Goal: Task Accomplishment & Management: Use online tool/utility

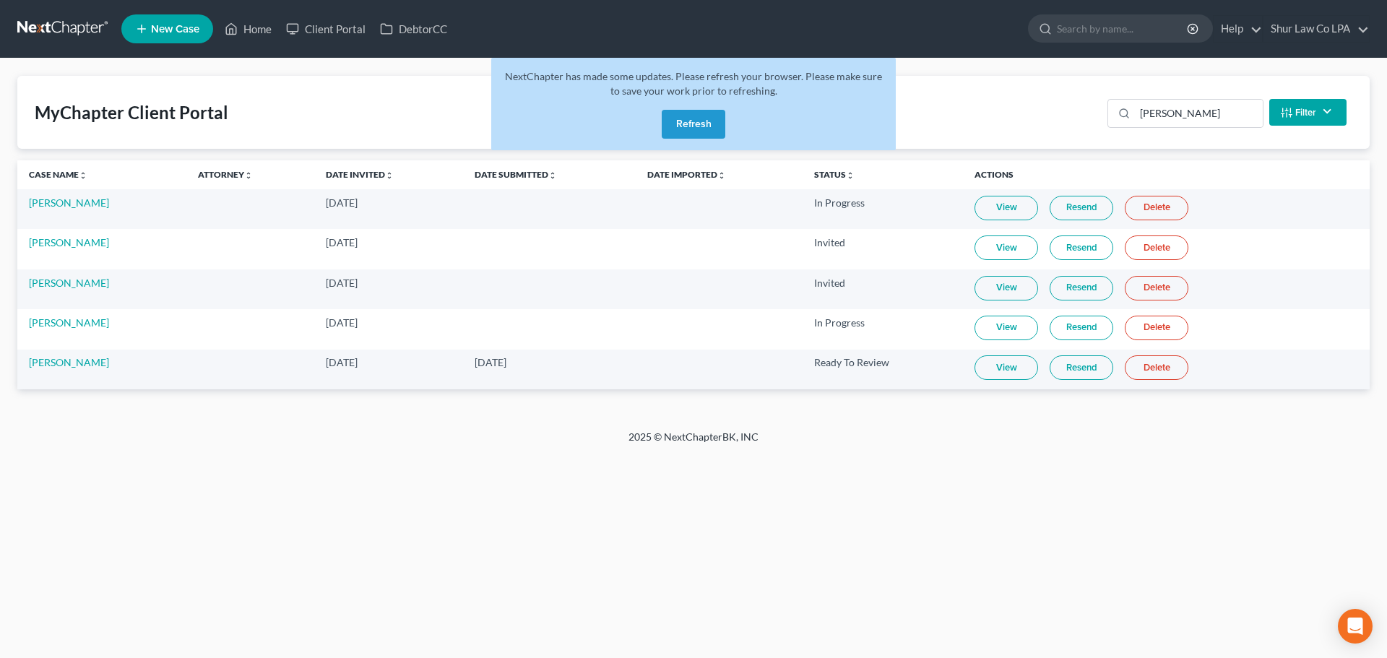
click at [705, 126] on button "Refresh" at bounding box center [694, 124] width 64 height 29
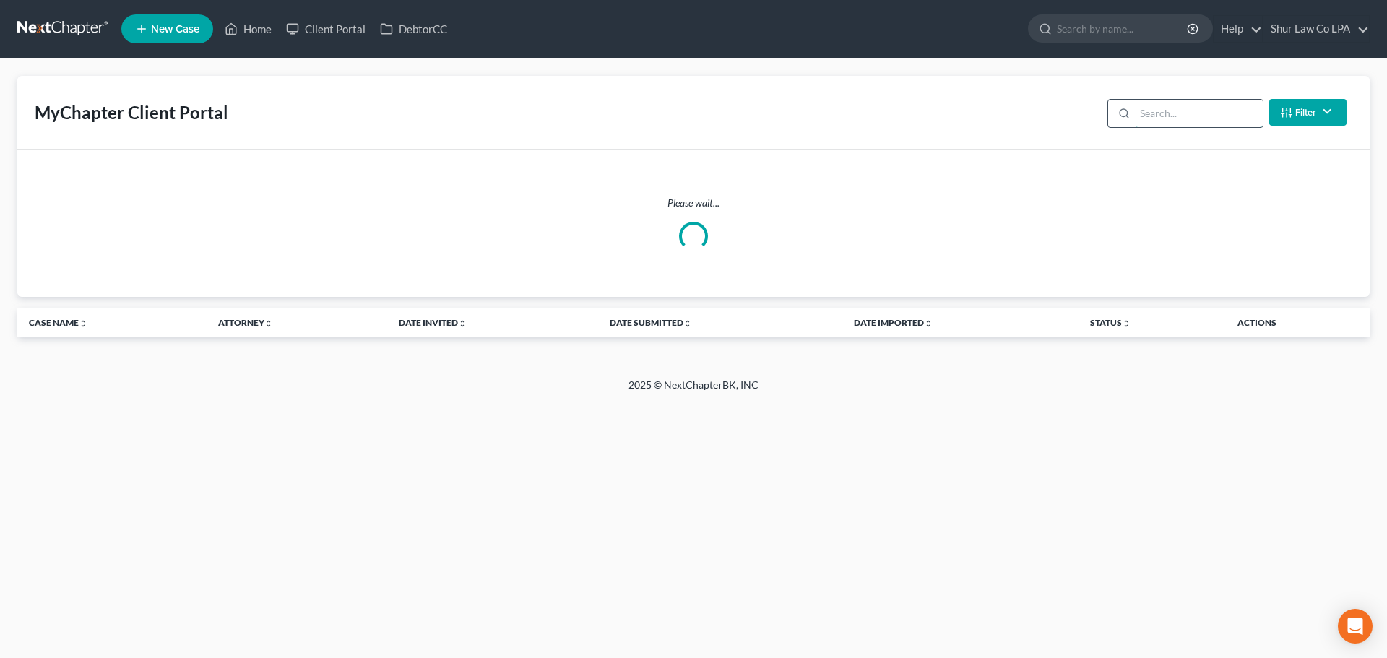
click at [1146, 116] on input "search" at bounding box center [1199, 113] width 128 height 27
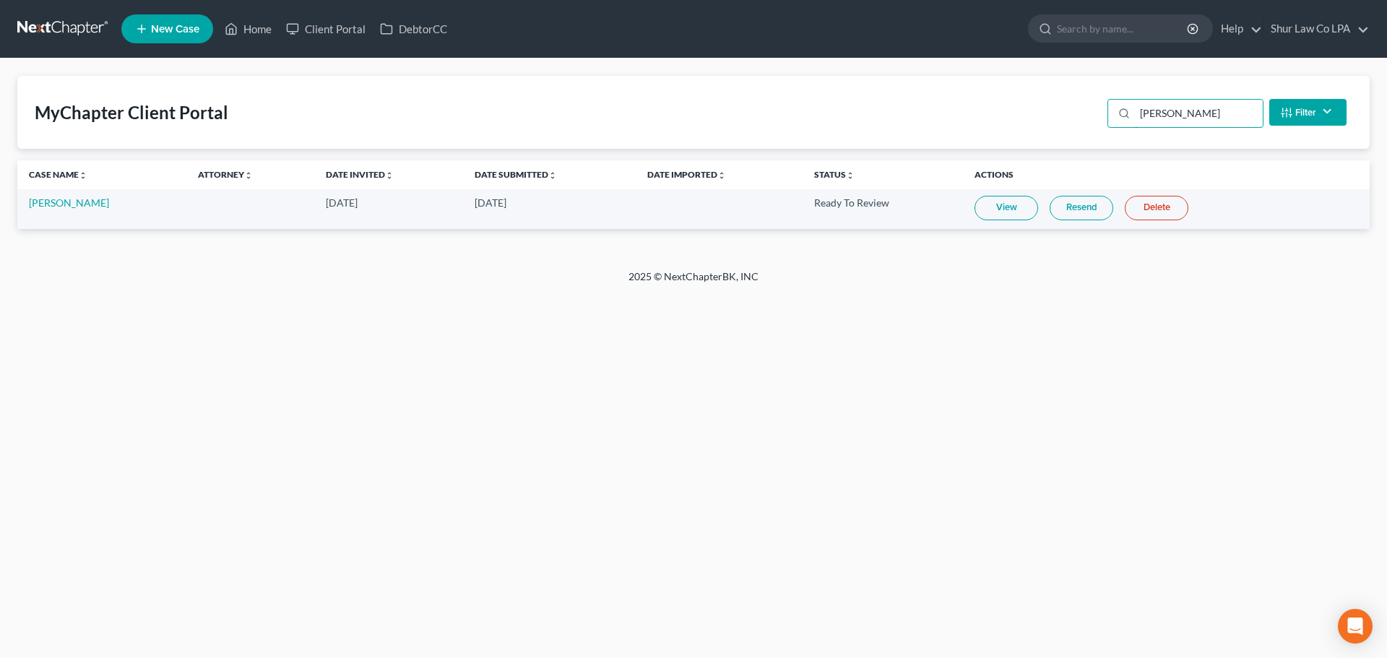
type input "judd"
click at [1016, 204] on link "View" at bounding box center [1006, 208] width 64 height 25
